Goal: Obtain resource: Obtain resource

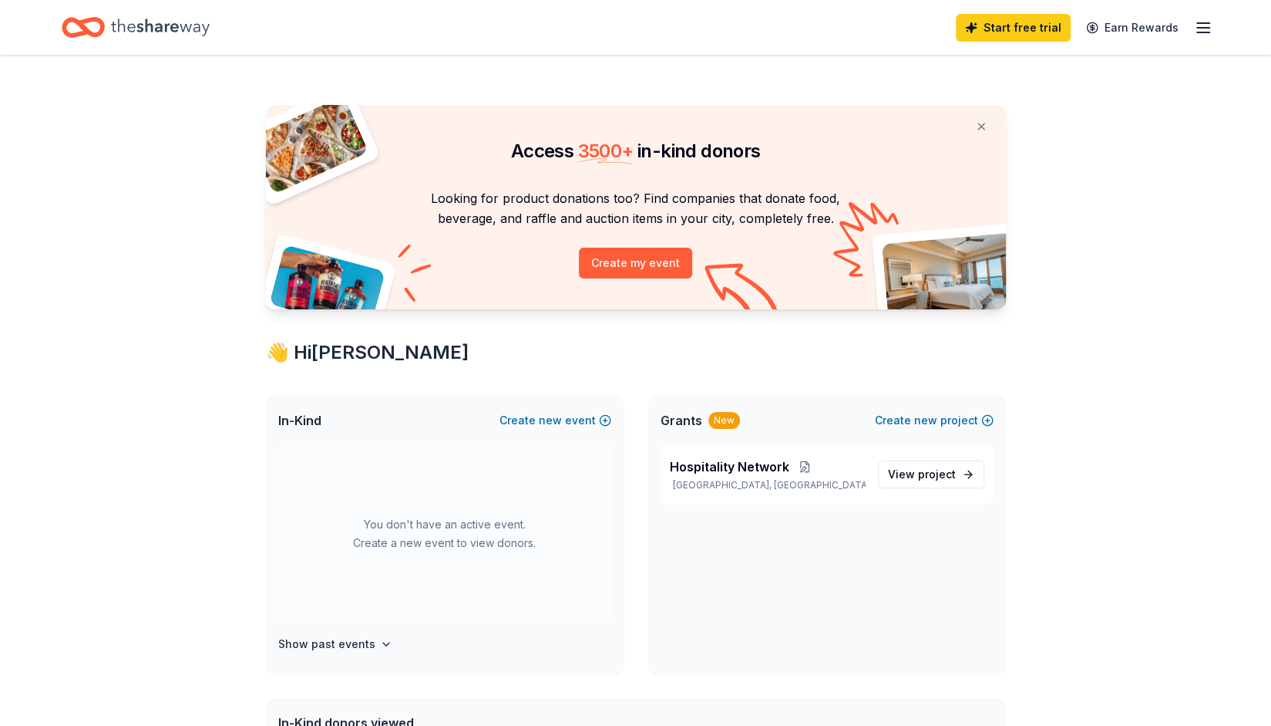
click at [852, 231] on div "Looking for product donations too? Find companies that donate food, beverage, a…" at bounding box center [636, 248] width 740 height 121
click at [750, 462] on span "Hospitality Network" at bounding box center [730, 466] width 120 height 19
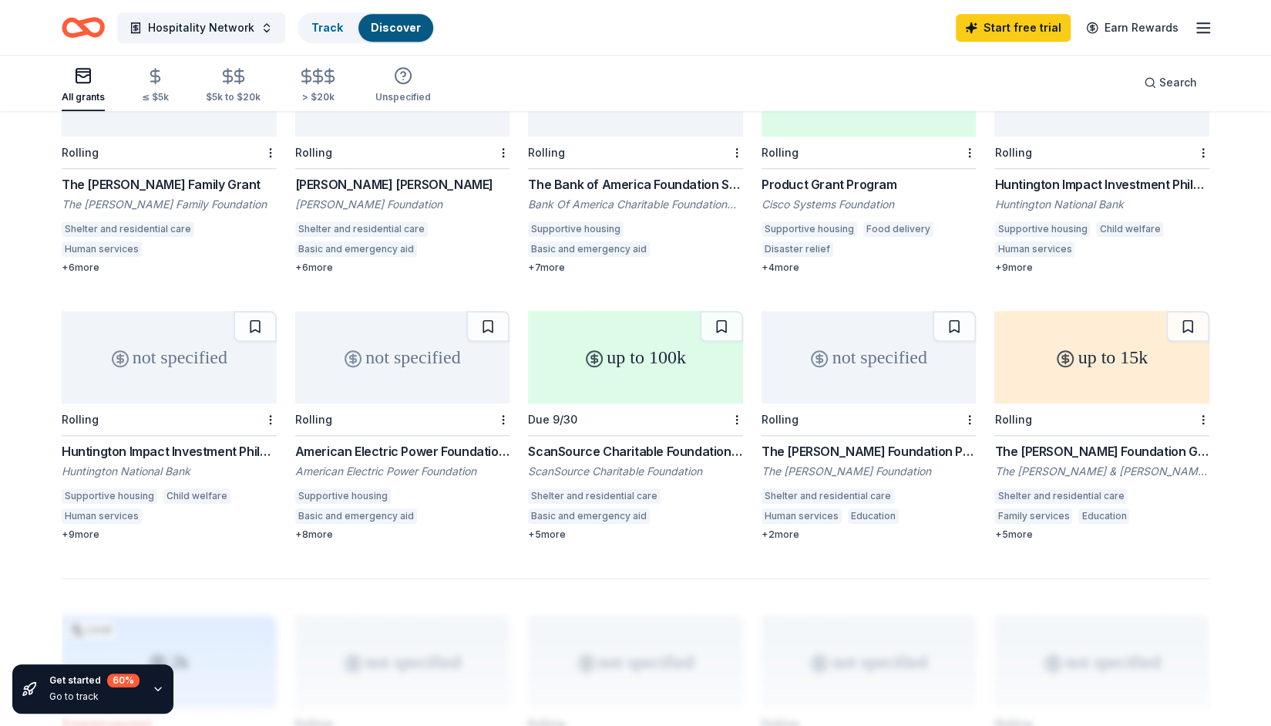
scroll to position [759, 0]
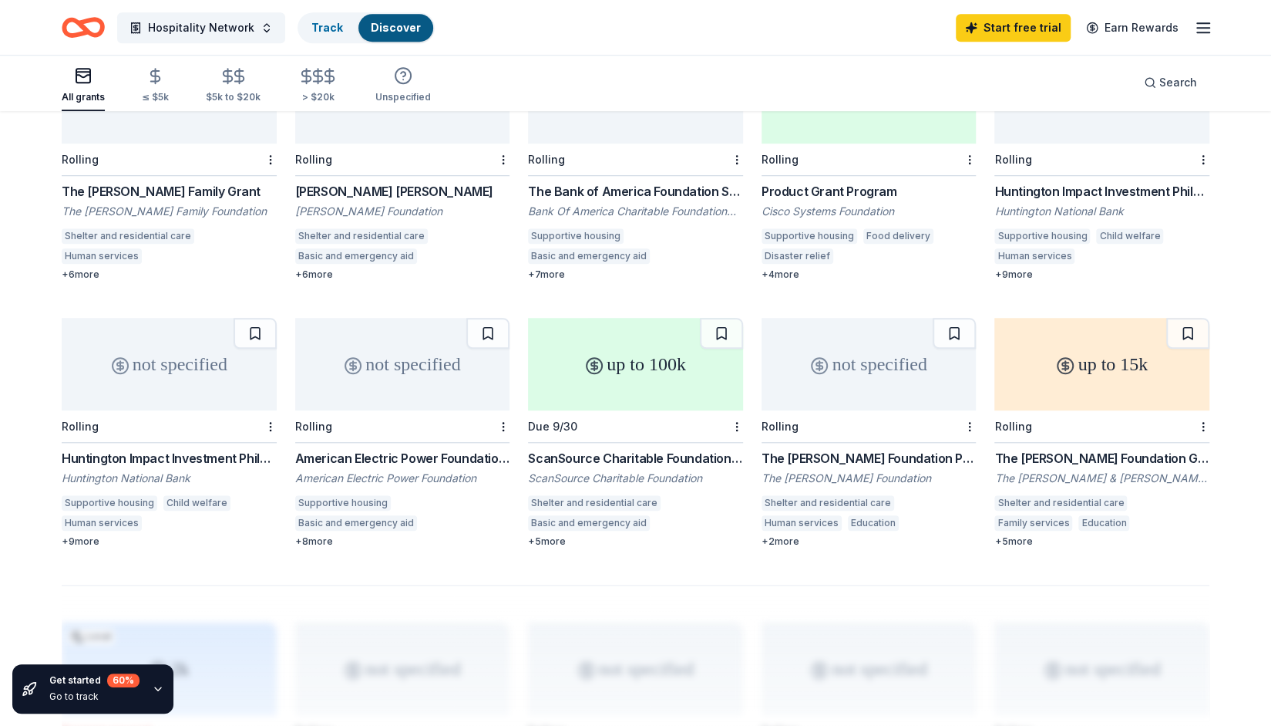
click at [645, 361] on div "up to 100k" at bounding box center [635, 364] width 215 height 93
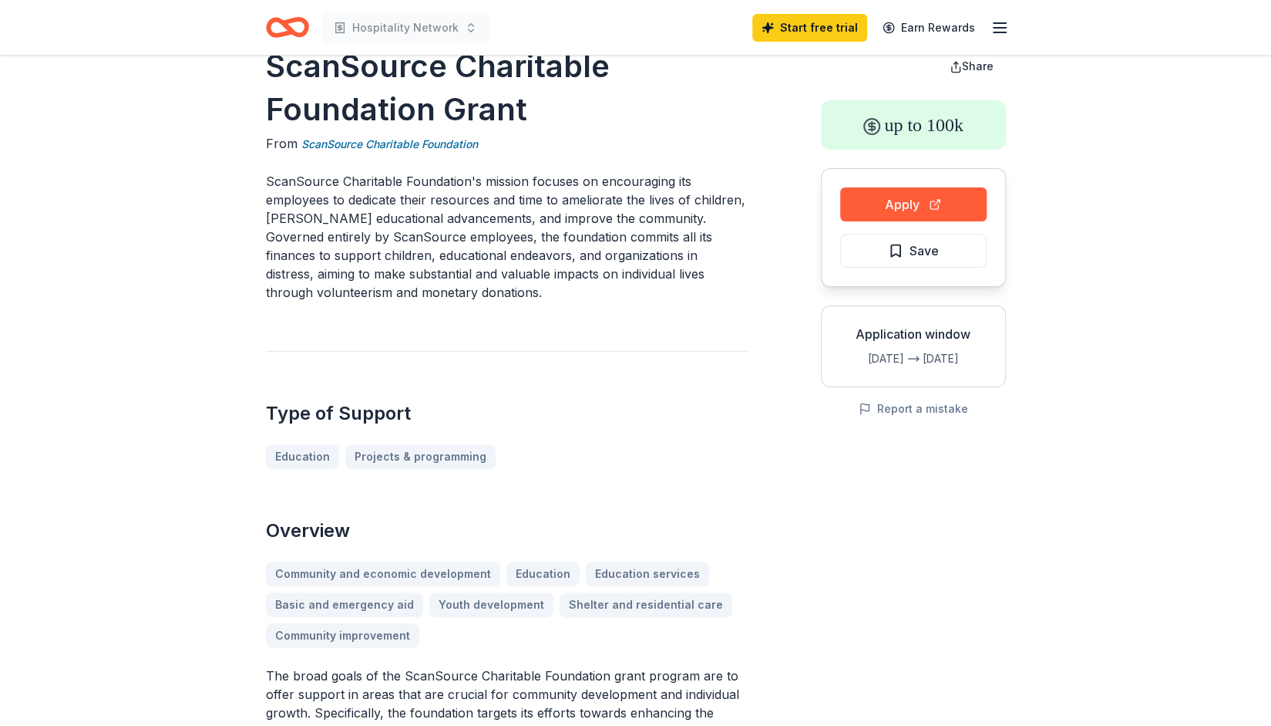
scroll to position [40, 0]
click at [893, 211] on button "Apply" at bounding box center [913, 206] width 147 height 34
